Goal: Information Seeking & Learning: Learn about a topic

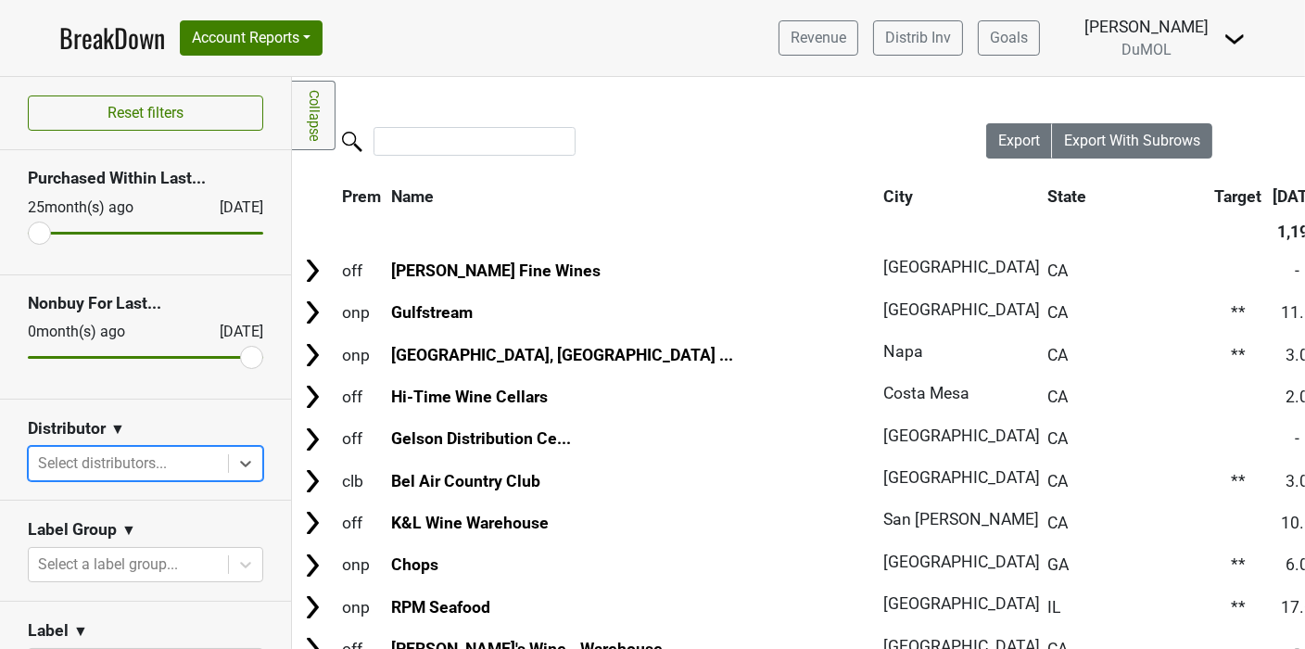
scroll to position [309, 0]
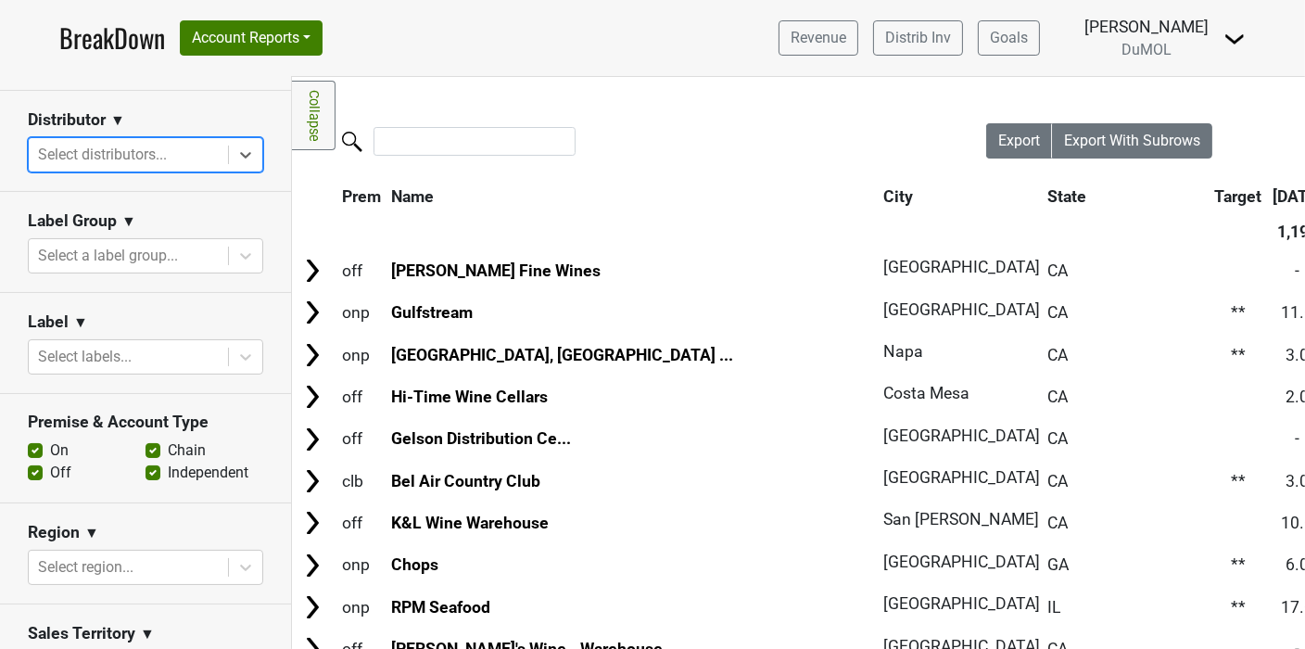
click at [103, 48] on link "BreakDown" at bounding box center [112, 38] width 106 height 39
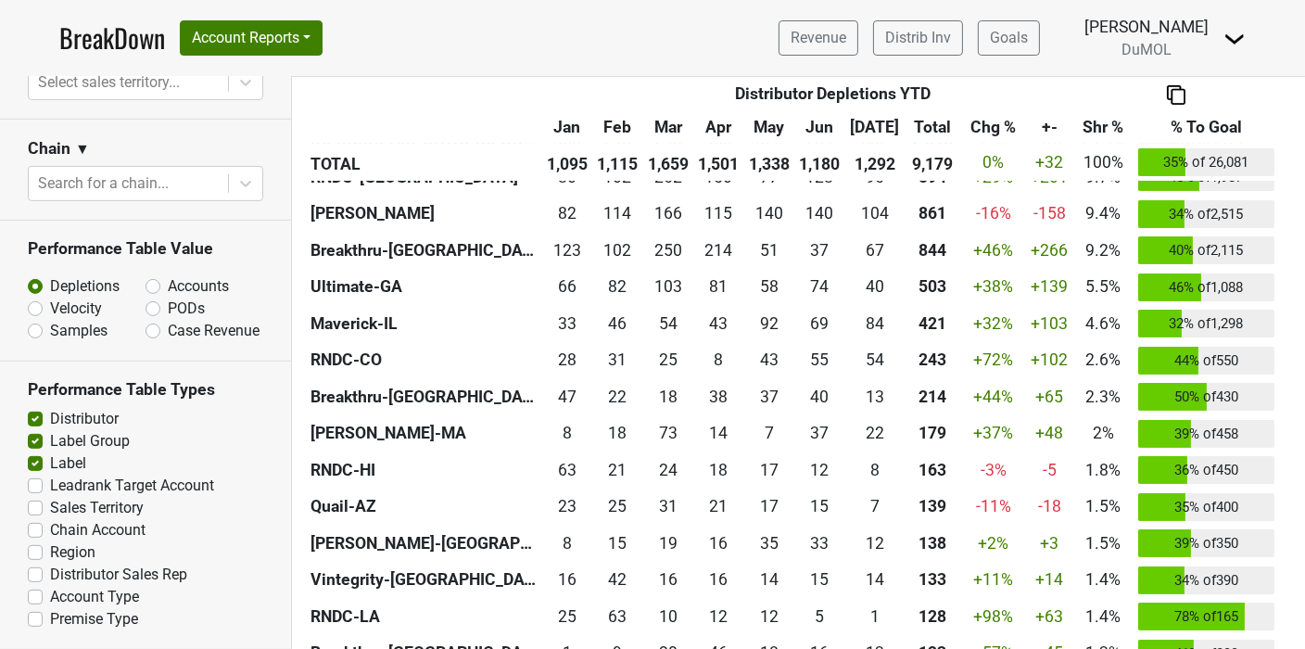
scroll to position [521, 0]
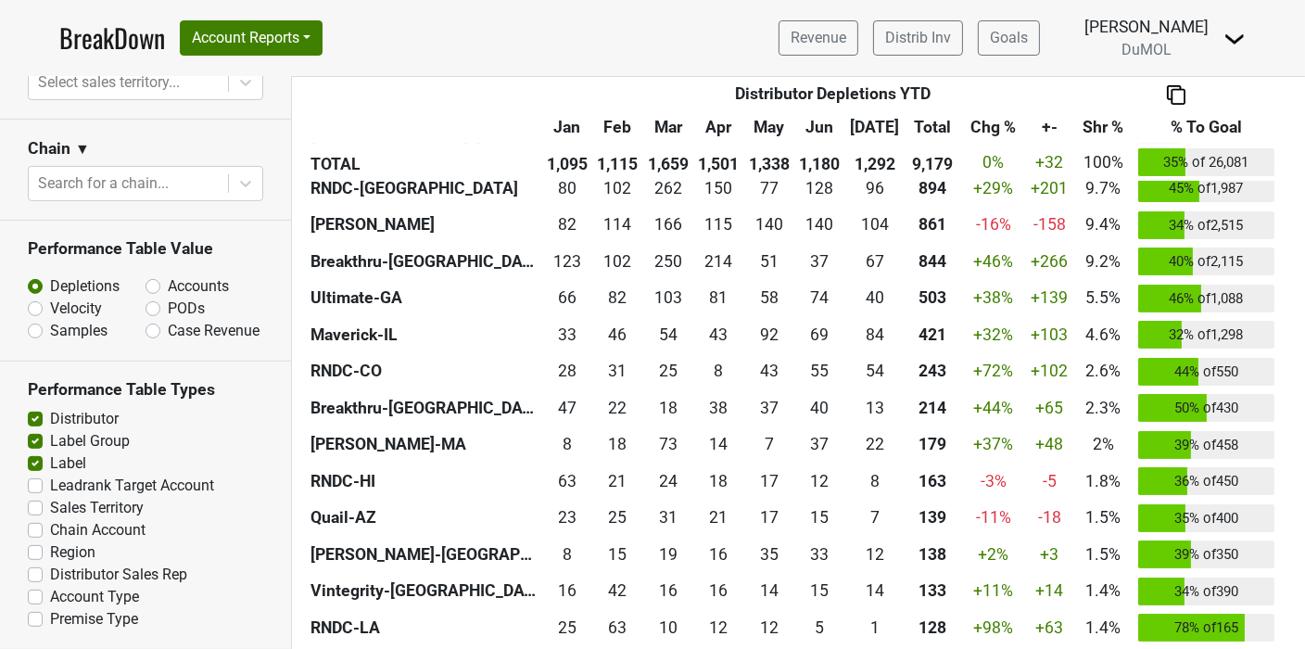
click at [168, 297] on label "PODs" at bounding box center [186, 308] width 37 height 22
click at [149, 297] on input "PODs" at bounding box center [202, 306] width 112 height 19
radio input "true"
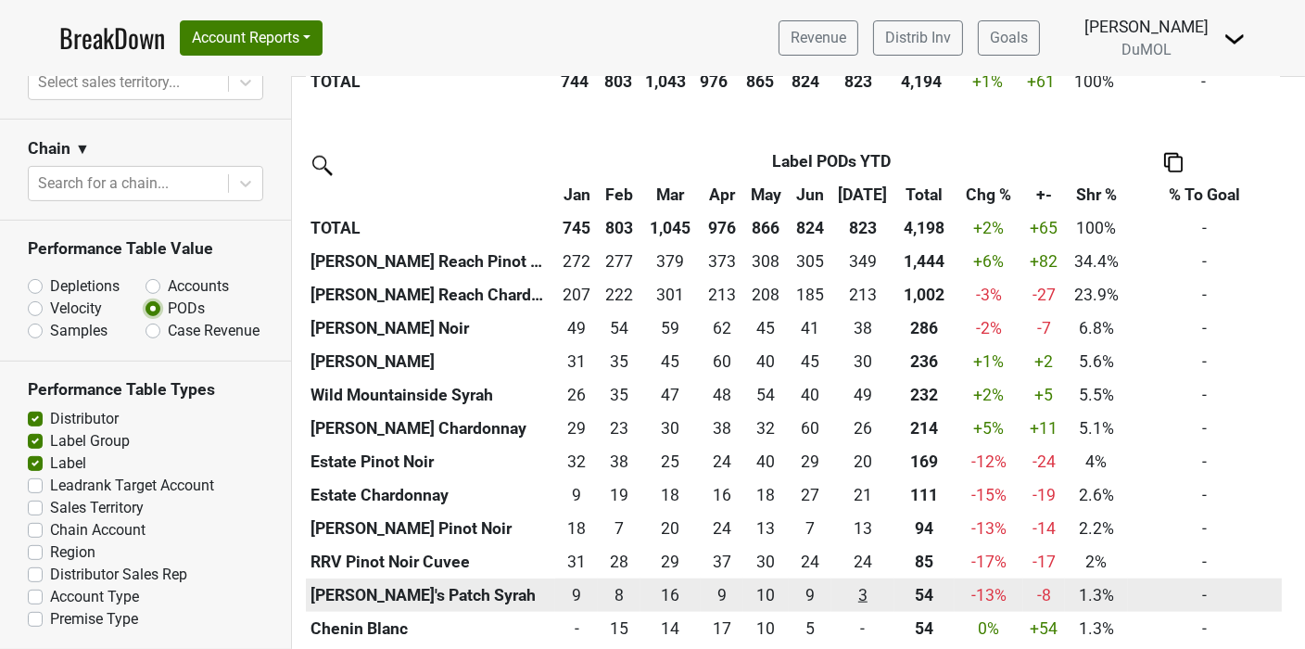
scroll to position [2481, 0]
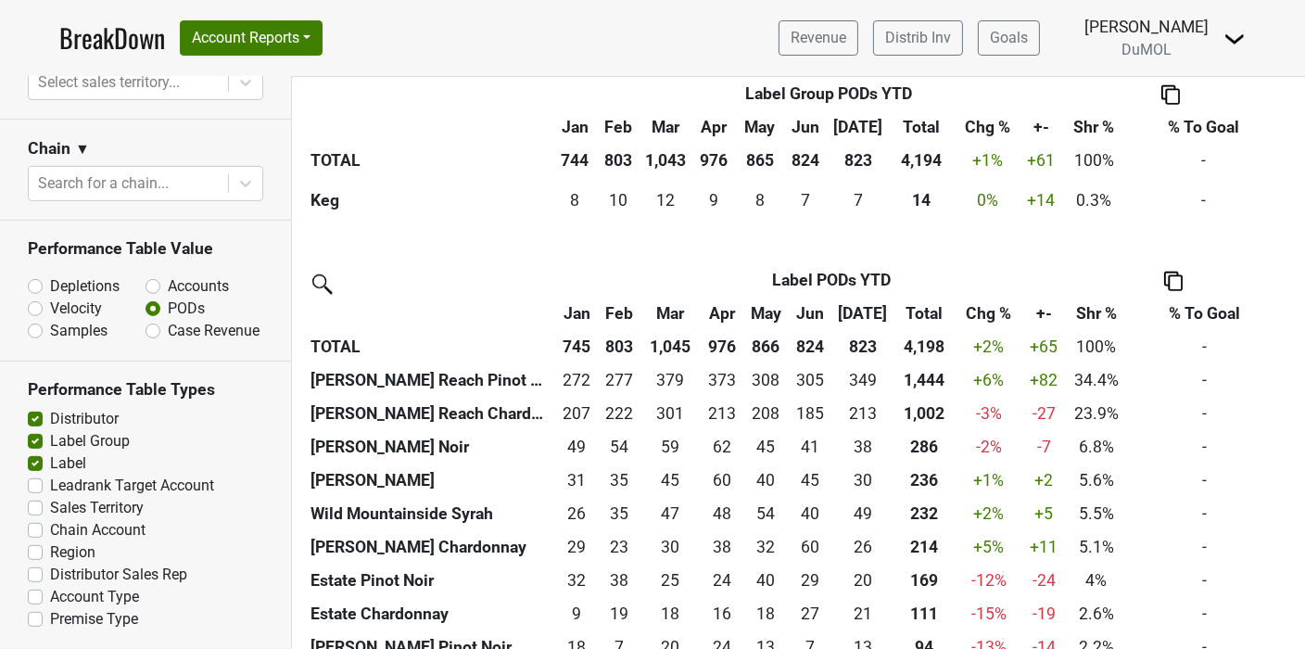
click at [1170, 284] on img at bounding box center [1173, 281] width 19 height 19
click at [1166, 188] on div "Copy as Image" at bounding box center [1169, 193] width 95 height 27
click at [112, 49] on link "BreakDown" at bounding box center [112, 38] width 106 height 39
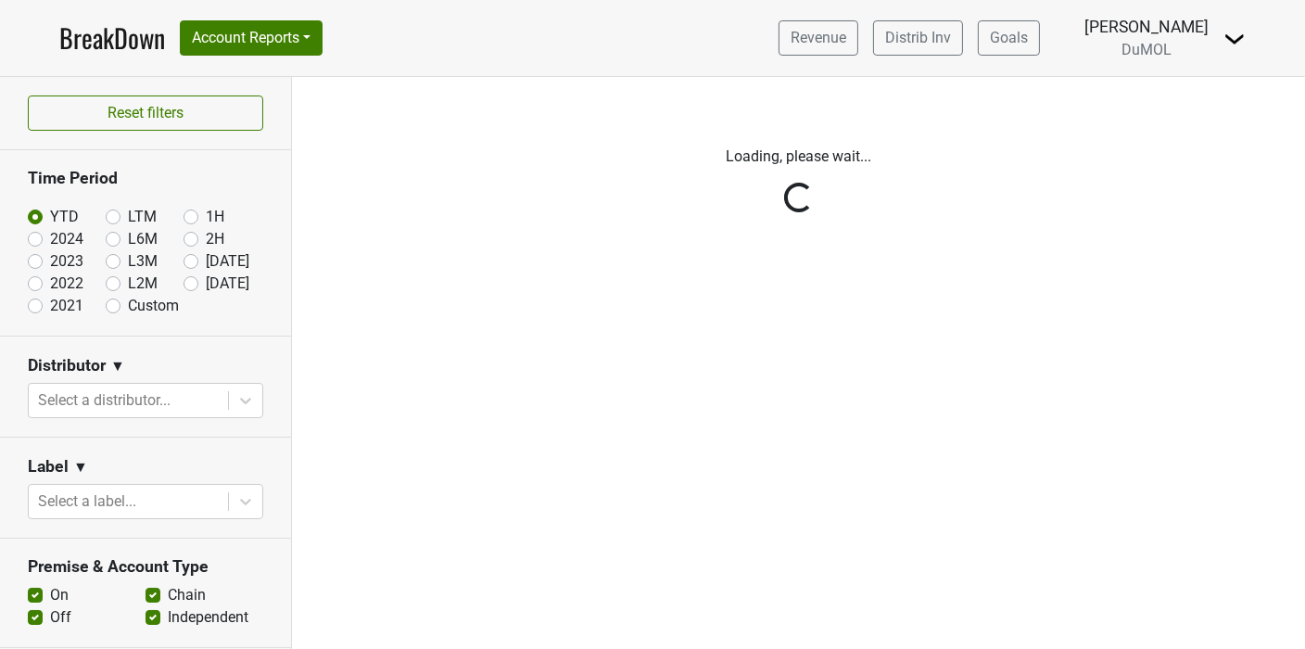
click at [93, 50] on link "BreakDown" at bounding box center [112, 38] width 106 height 39
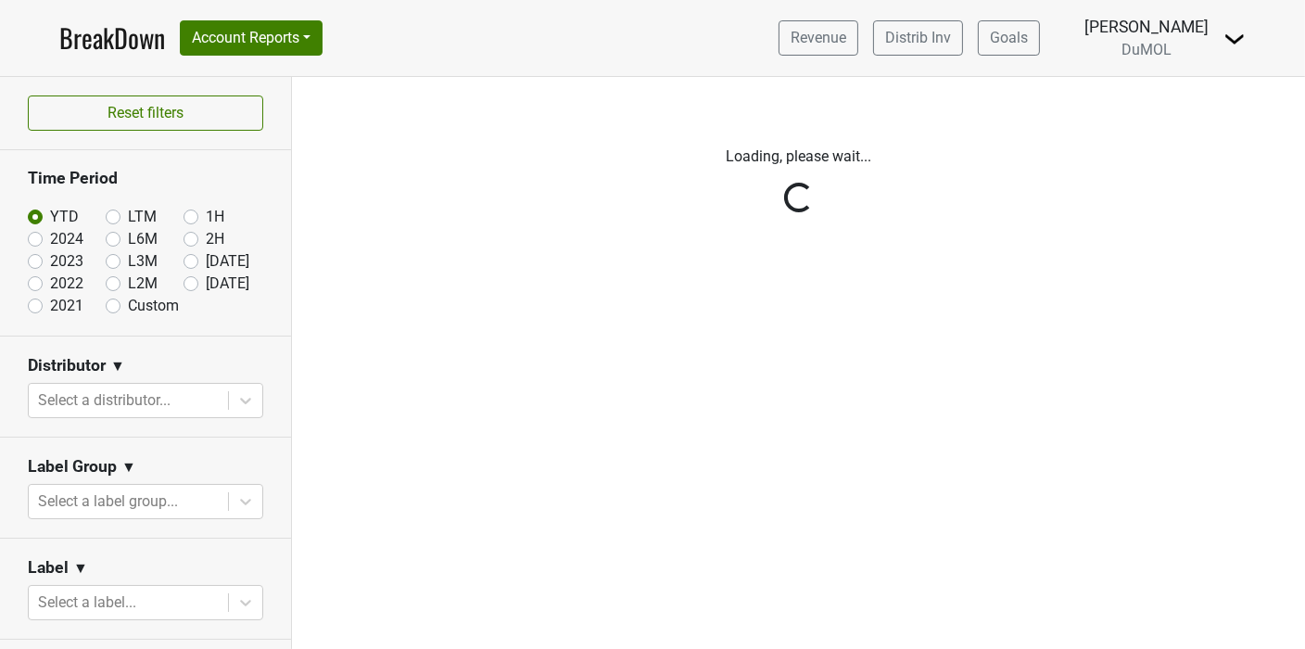
click at [37, 312] on div "Reset filters Time Period YTD LTM 1H 2024 L6M 2H 2023 L3M Jul '25 2022 L2M Aug …" at bounding box center [146, 363] width 292 height 572
click at [44, 308] on div "Reset filters Time Period YTD LTM 1H 2024 L6M 2H 2023 L3M Jul '25 2022 L2M Aug …" at bounding box center [146, 363] width 292 height 572
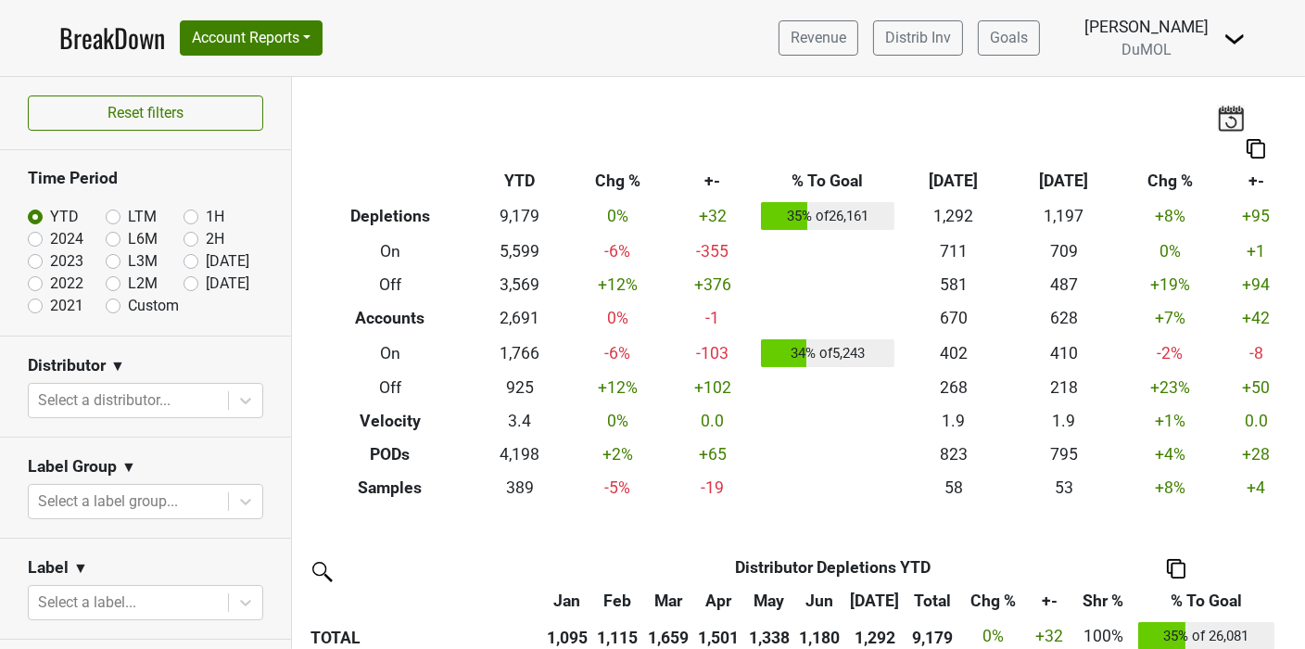
click at [50, 308] on label "2021" at bounding box center [66, 306] width 33 height 22
click at [37, 308] on input "2021" at bounding box center [65, 304] width 74 height 19
radio input "true"
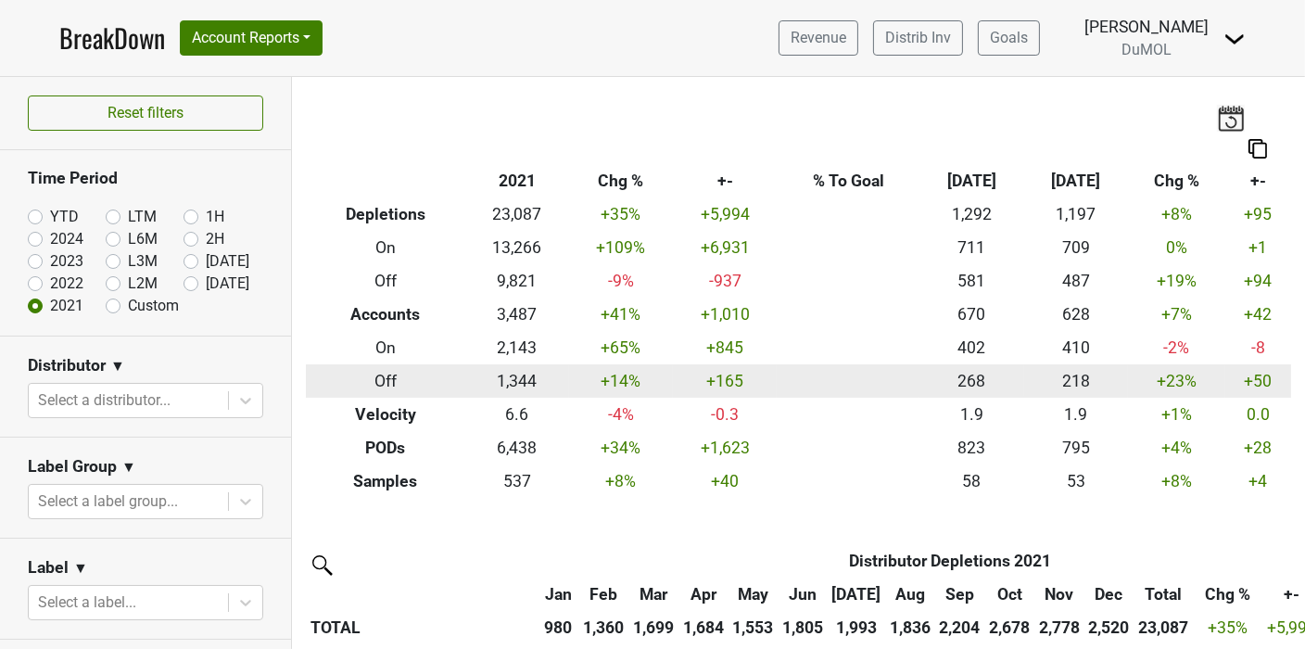
click at [1007, 382] on td "268" at bounding box center [971, 380] width 104 height 33
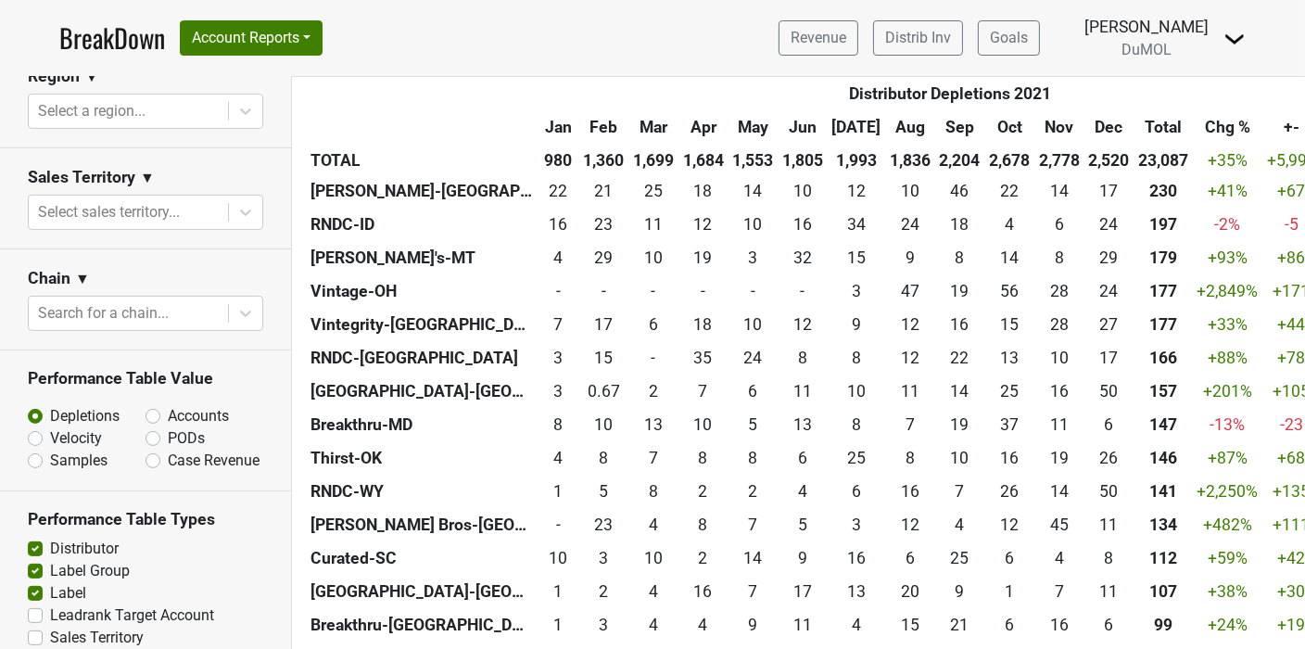
scroll to position [803, 0]
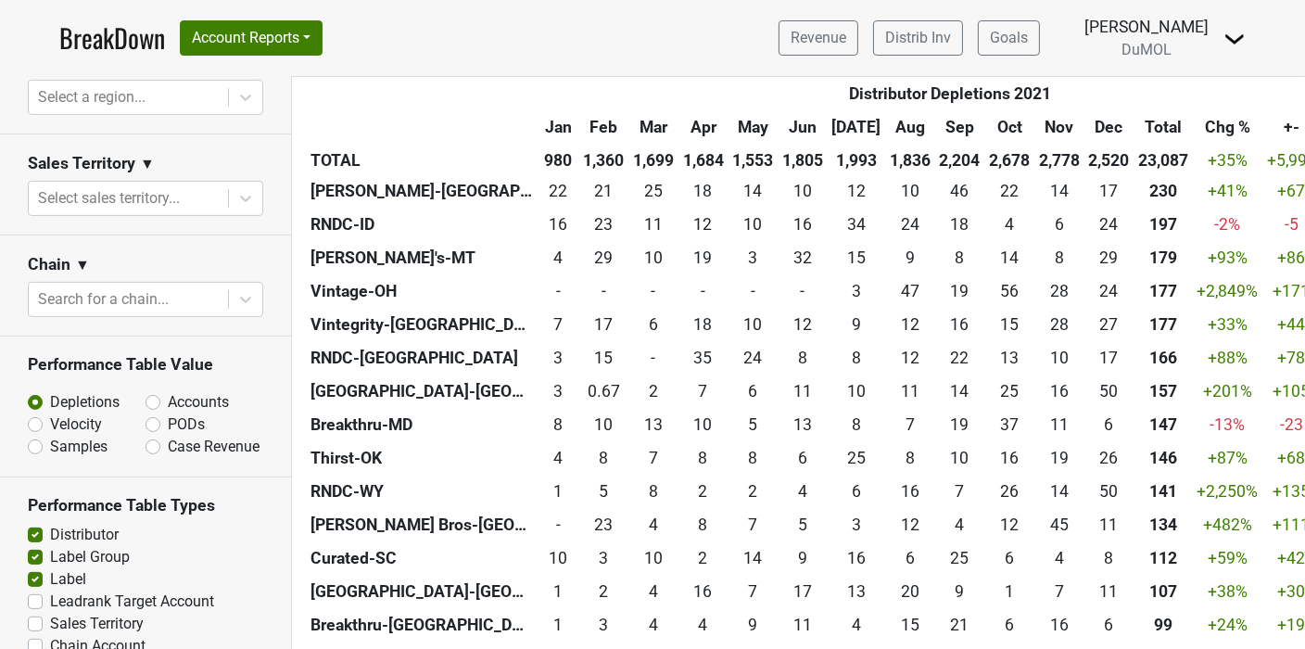
click at [168, 429] on label "PODs" at bounding box center [186, 424] width 37 height 22
click at [150, 429] on input "PODs" at bounding box center [202, 422] width 112 height 19
radio input "true"
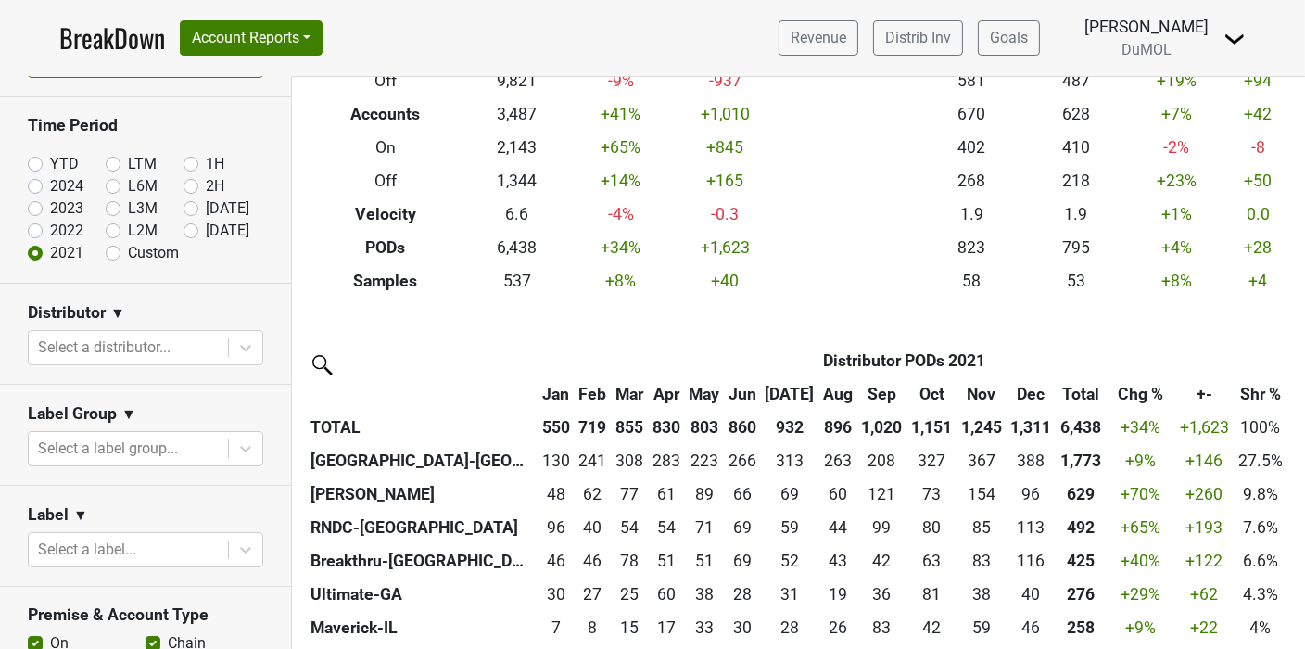
scroll to position [36, 0]
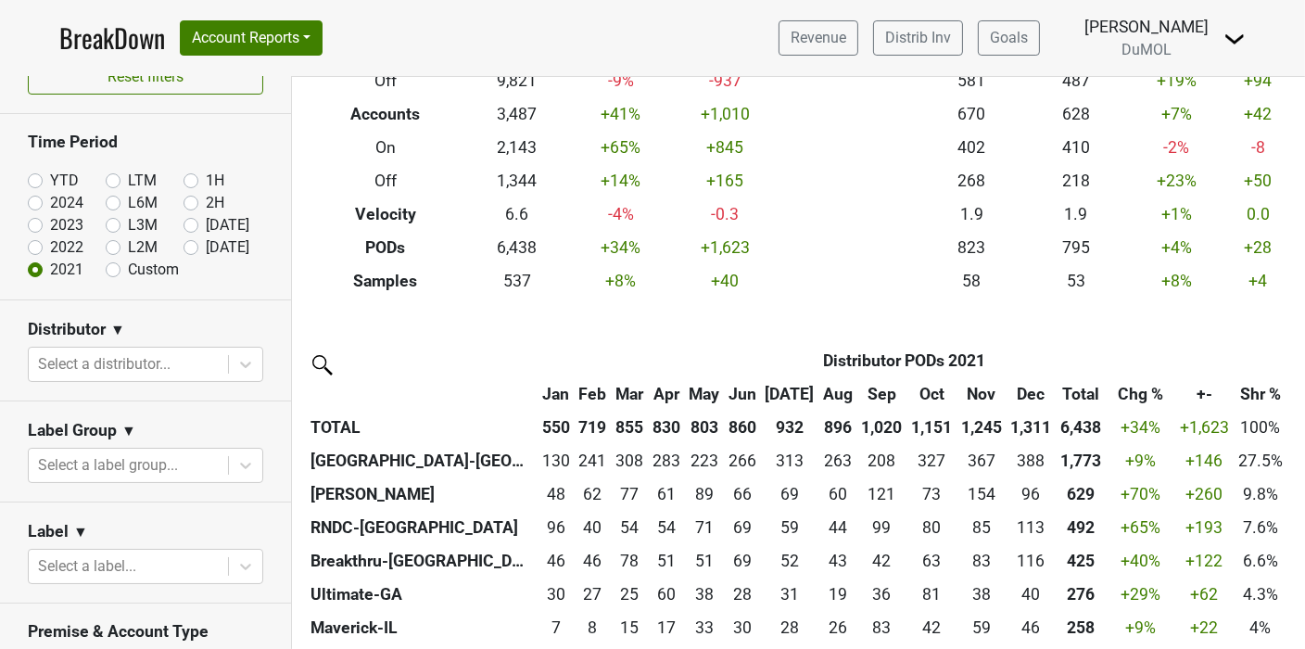
click at [50, 252] on label "2022" at bounding box center [66, 247] width 33 height 22
click at [28, 252] on input "2022" at bounding box center [65, 245] width 74 height 19
radio input "true"
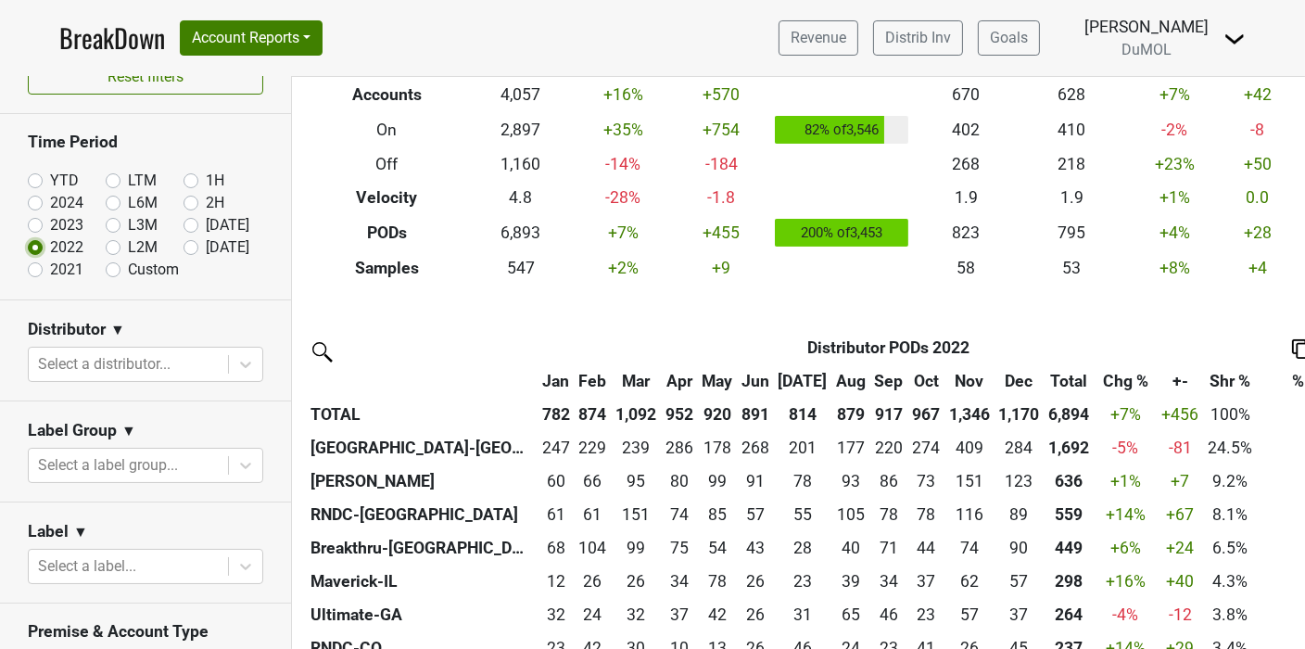
scroll to position [221, 0]
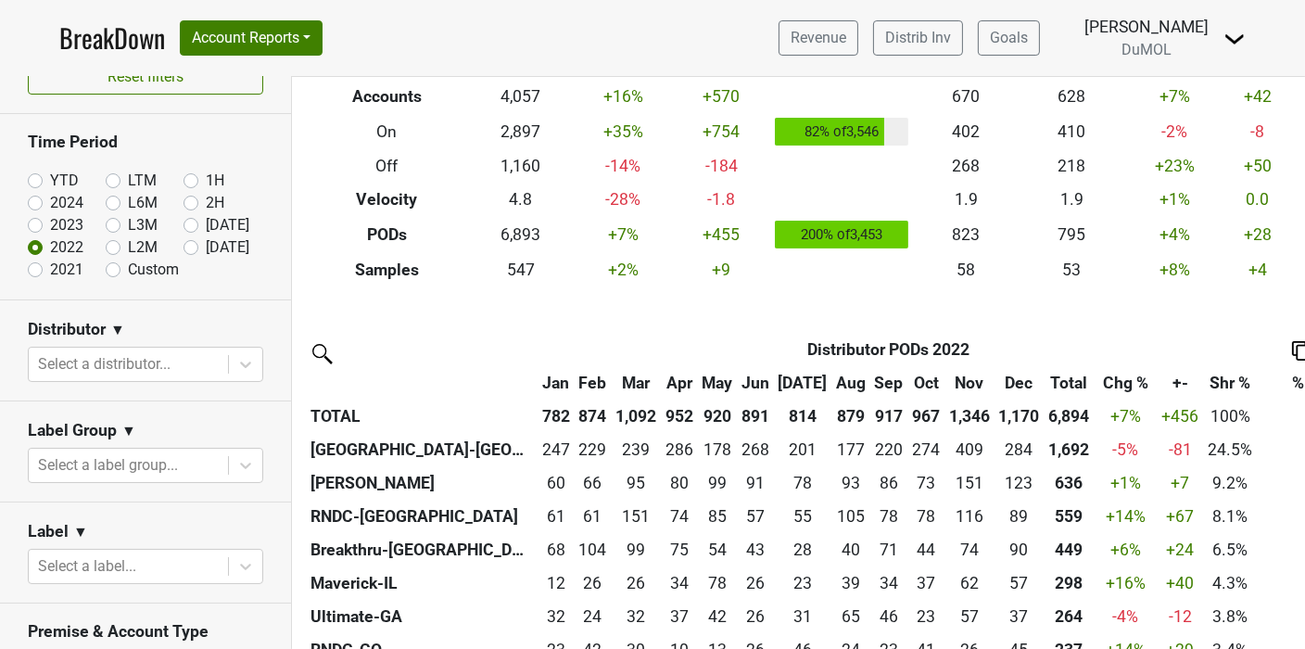
click at [50, 230] on label "2023" at bounding box center [66, 225] width 33 height 22
click at [32, 230] on input "2023" at bounding box center [65, 223] width 74 height 19
radio input "true"
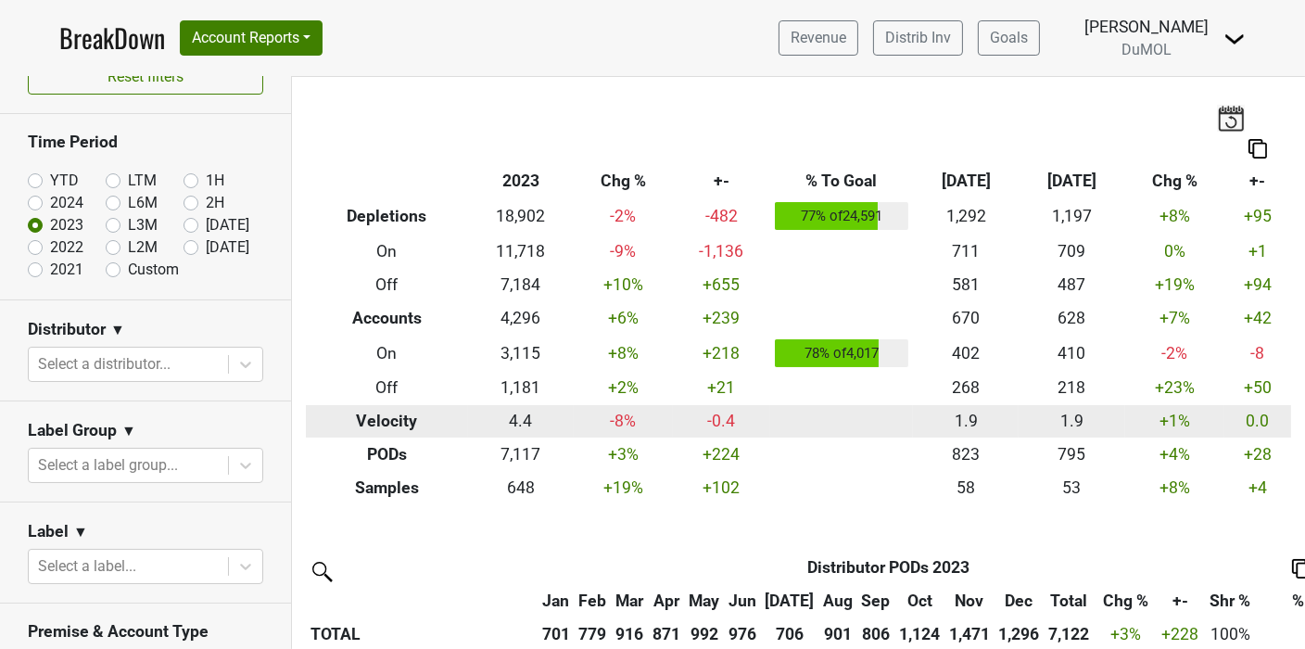
click at [1141, 434] on td "+1 %" at bounding box center [1174, 421] width 99 height 33
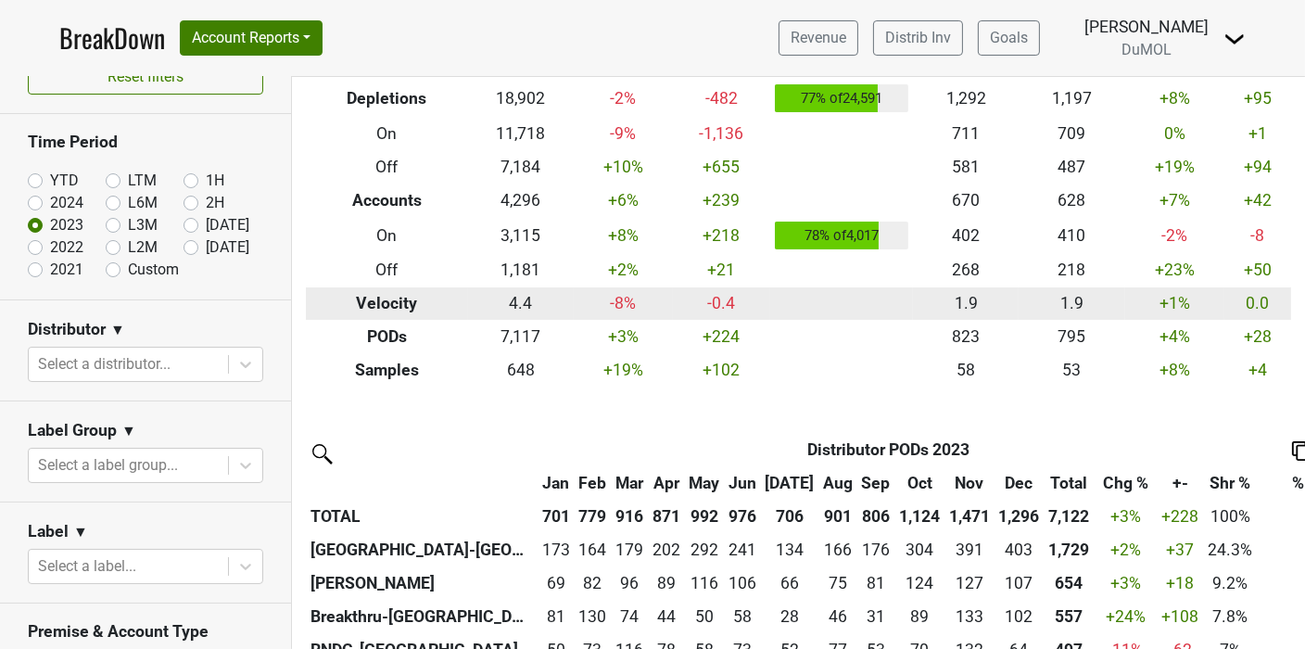
scroll to position [132, 0]
